Goal: Task Accomplishment & Management: Use online tool/utility

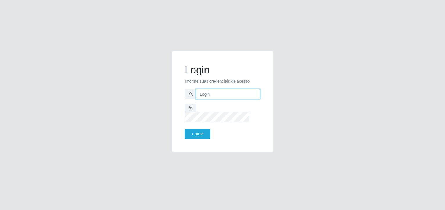
click at [221, 94] on input "text" at bounding box center [228, 94] width 64 height 10
type input "[EMAIL_ADDRESS][DOMAIN_NAME]"
click at [185, 129] on button "Entrar" at bounding box center [198, 134] width 26 height 10
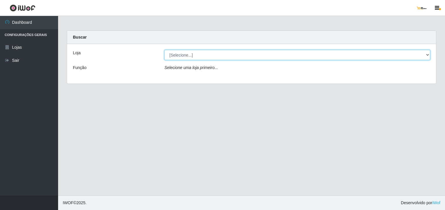
click at [414, 53] on select "[Selecione...] [GEOGRAPHIC_DATA]" at bounding box center [298, 55] width 266 height 10
select select "168"
click at [165, 50] on select "[Selecione...] [GEOGRAPHIC_DATA]" at bounding box center [298, 55] width 266 height 10
